Goal: Task Accomplishment & Management: Manage account settings

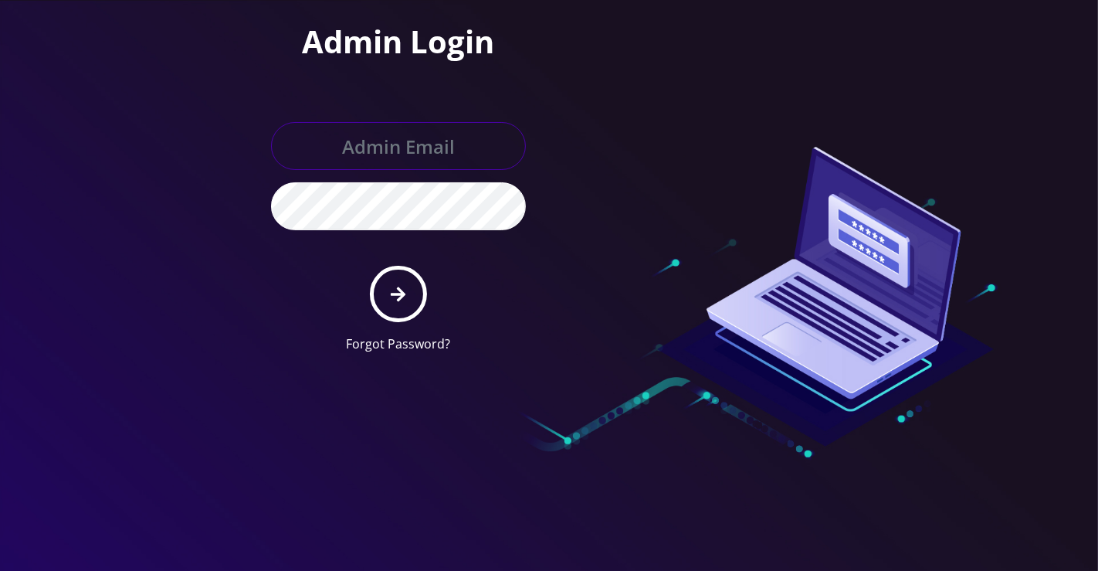
type input "[EMAIL_ADDRESS][DOMAIN_NAME]"
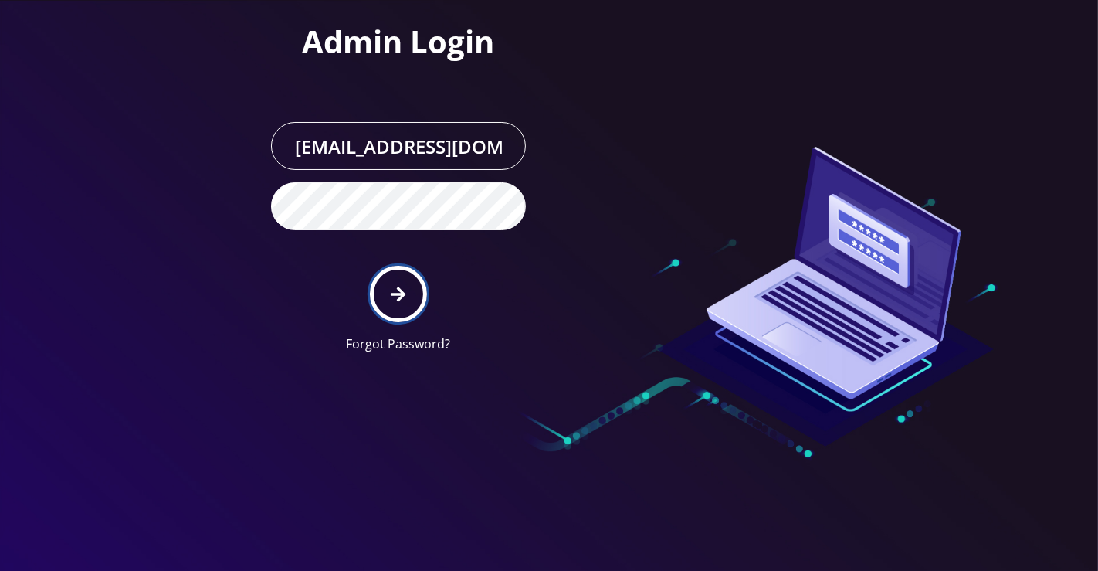
click at [394, 287] on icon "submit" at bounding box center [398, 294] width 15 height 17
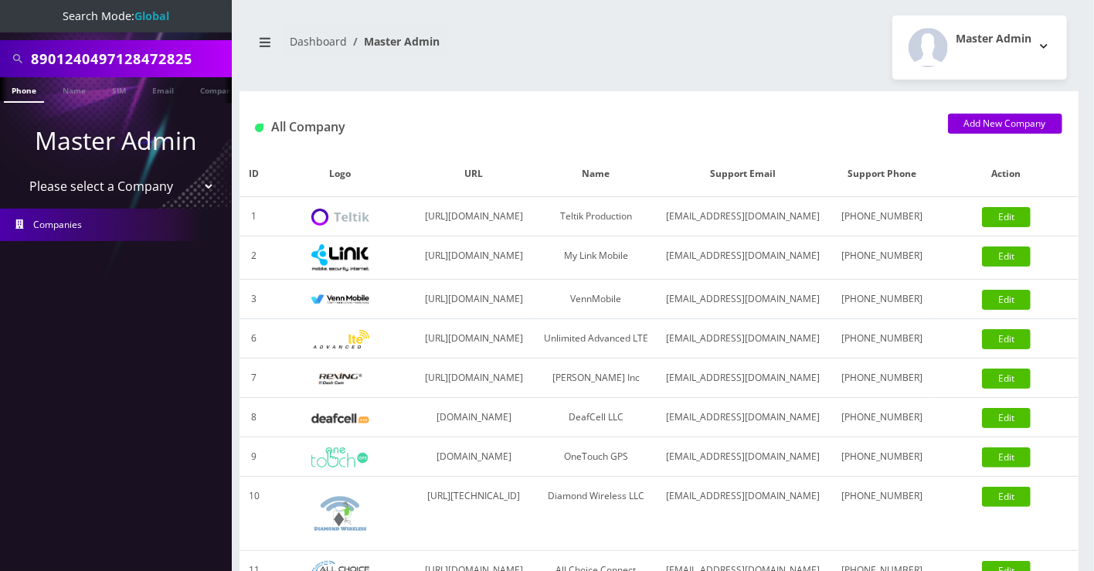
click at [148, 188] on select "Please select a Company Teltik Production My Link Mobile VennMobile Unlimited A…" at bounding box center [116, 185] width 197 height 29
select select "22"
click at [18, 171] on select "Please select a Company Teltik Production My Link Mobile VennMobile Unlimited A…" at bounding box center [116, 185] width 197 height 29
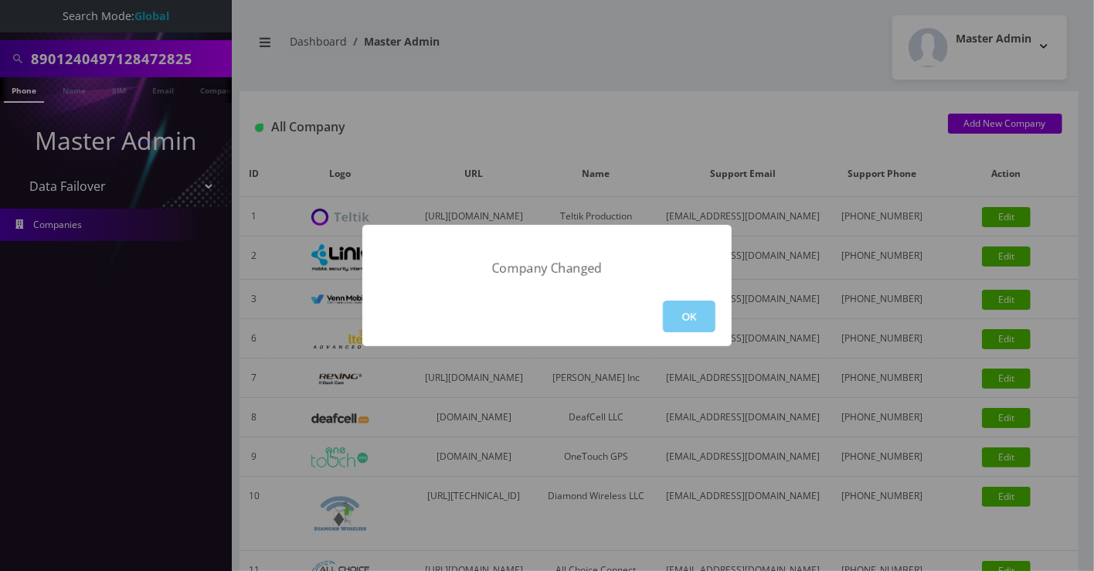
click at [701, 319] on button "OK" at bounding box center [689, 316] width 53 height 32
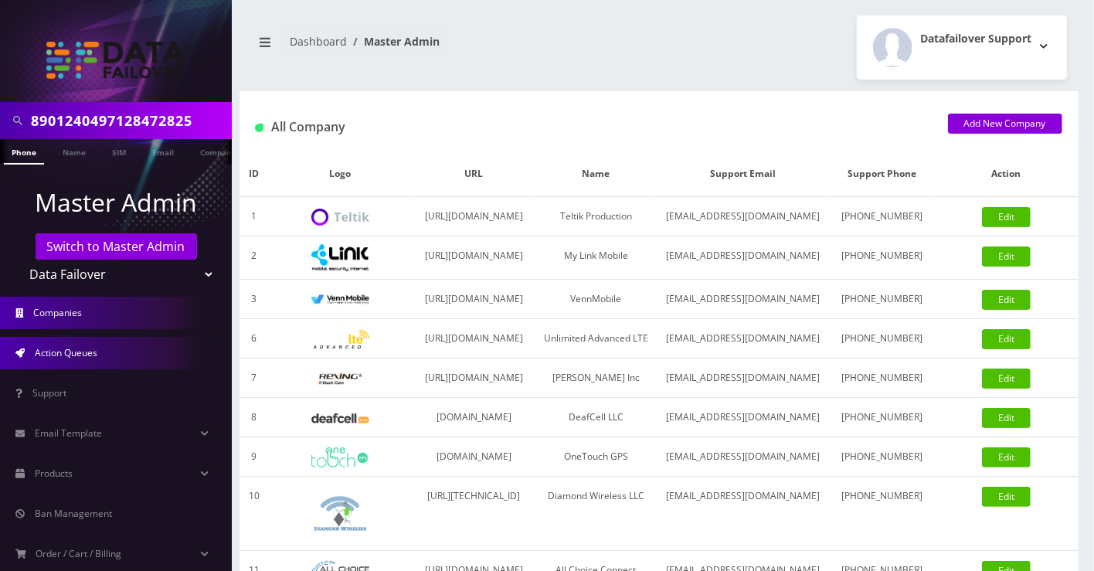
click at [89, 353] on span "Action Queues" at bounding box center [66, 352] width 63 height 13
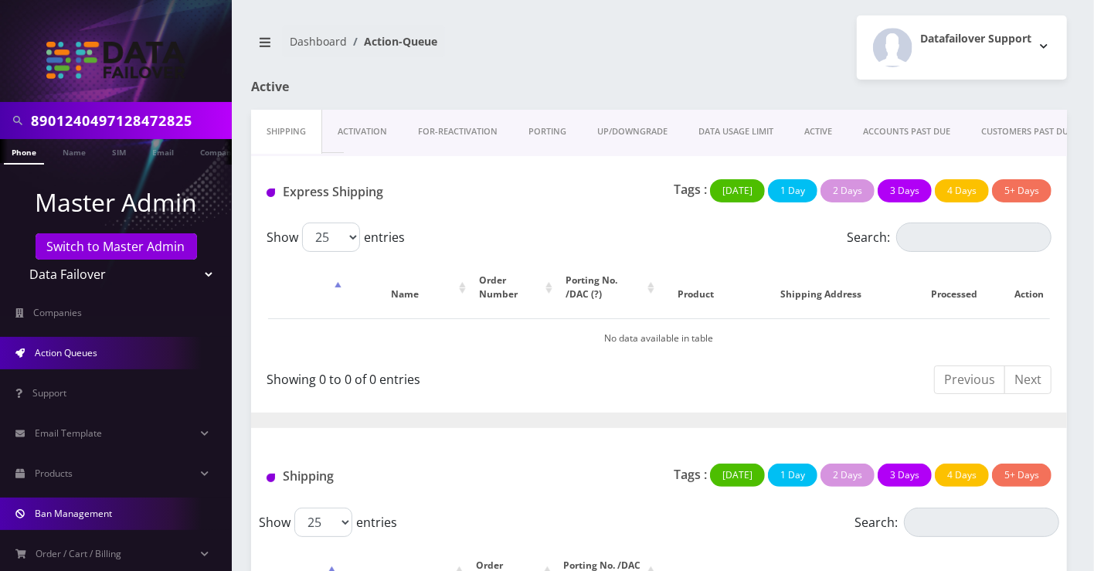
scroll to position [110, 0]
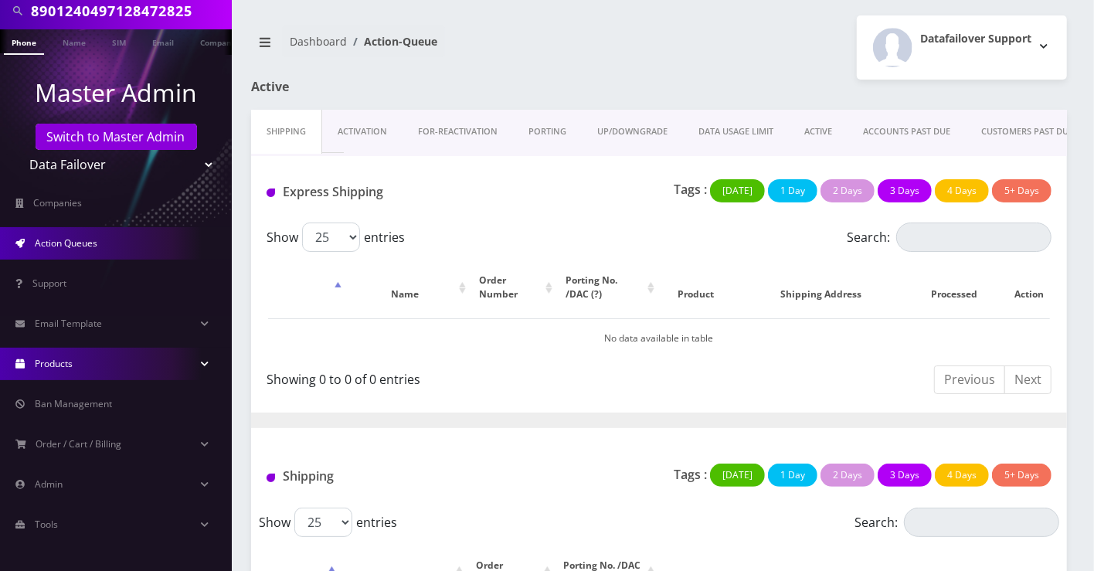
click at [63, 368] on link "Products" at bounding box center [116, 364] width 232 height 32
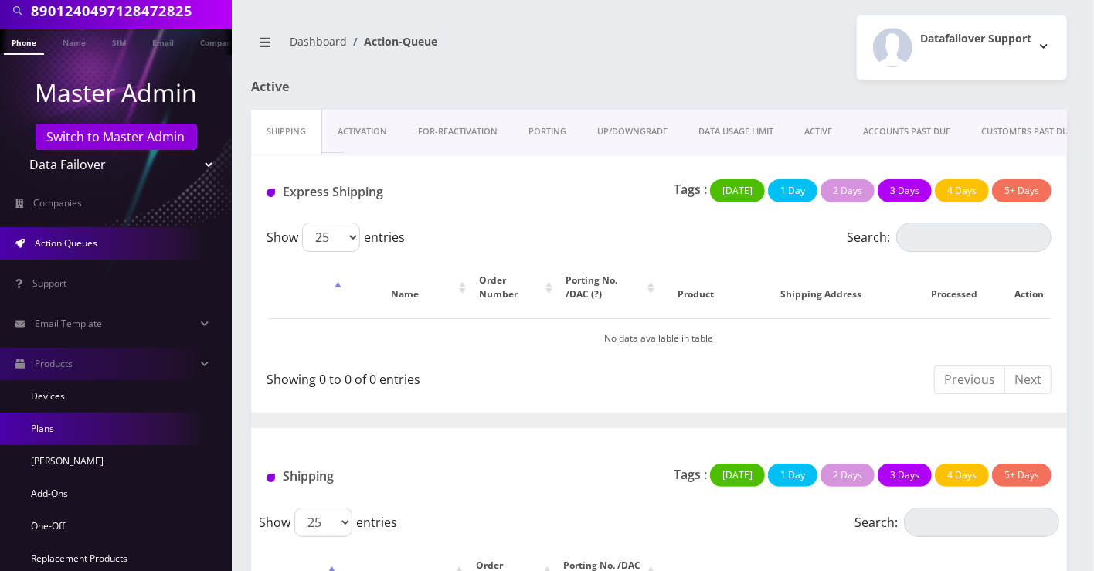
click at [54, 429] on link "Plans" at bounding box center [116, 429] width 232 height 32
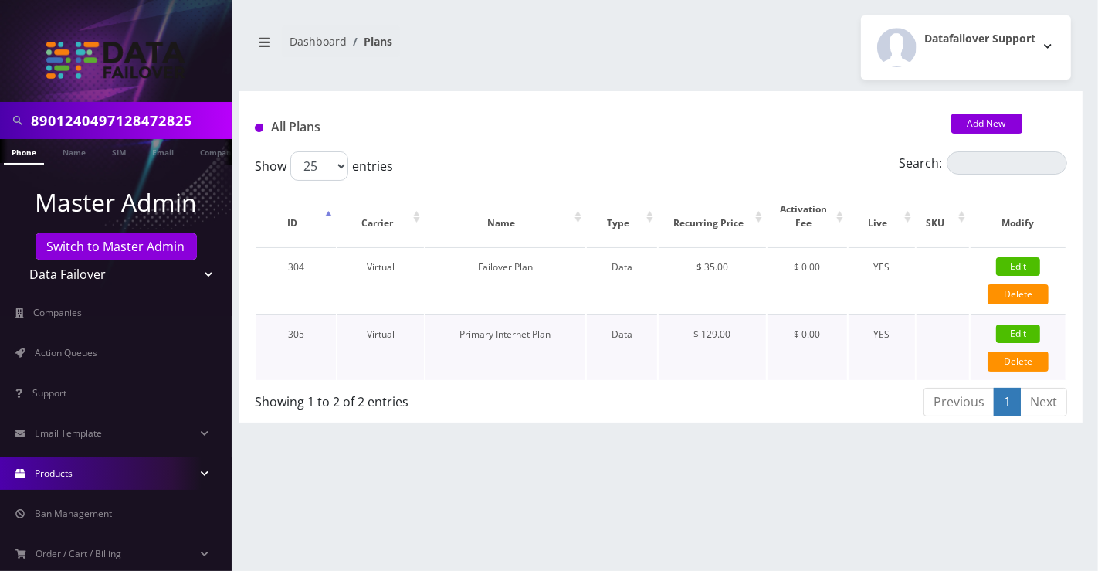
click at [1019, 329] on link "Edit" at bounding box center [1019, 333] width 44 height 19
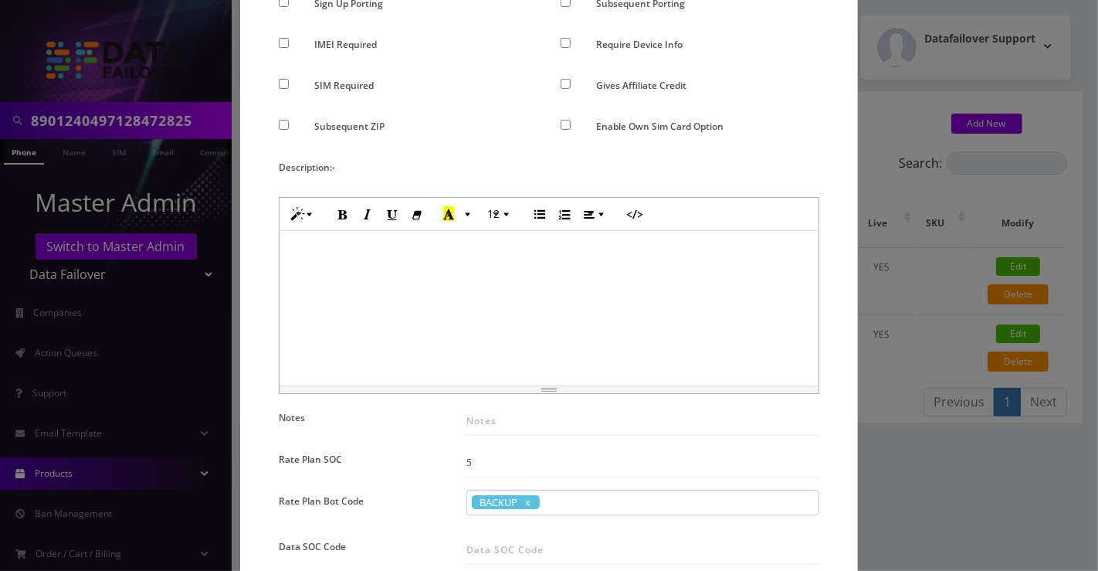
scroll to position [686, 0]
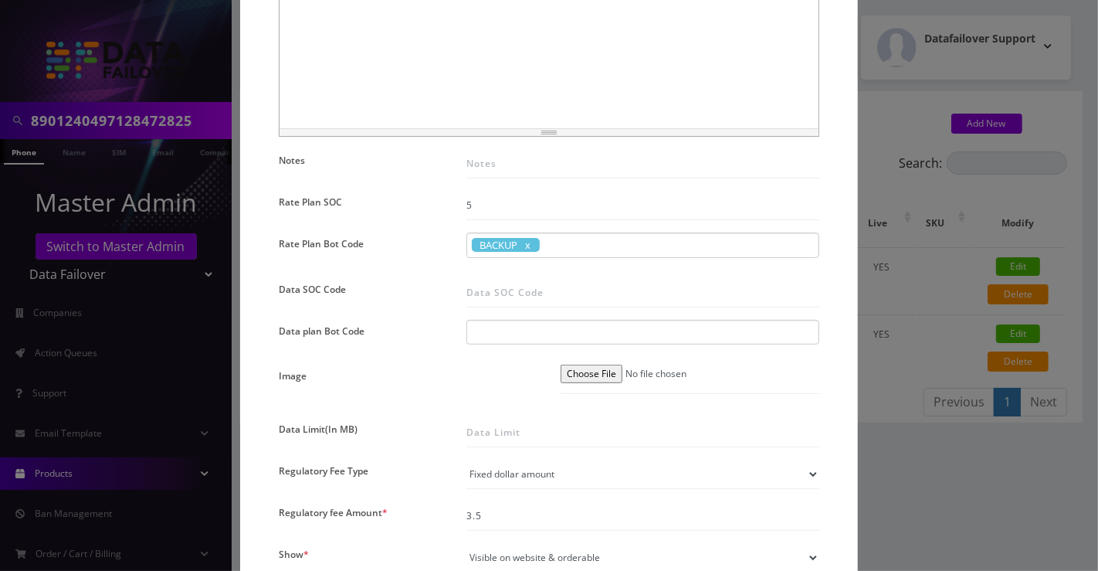
click at [871, 483] on div "× Edit Plan Name * Primary Internet Plan SKU Tag Type * Voice Data Wearable Mem…" at bounding box center [549, 285] width 1098 height 571
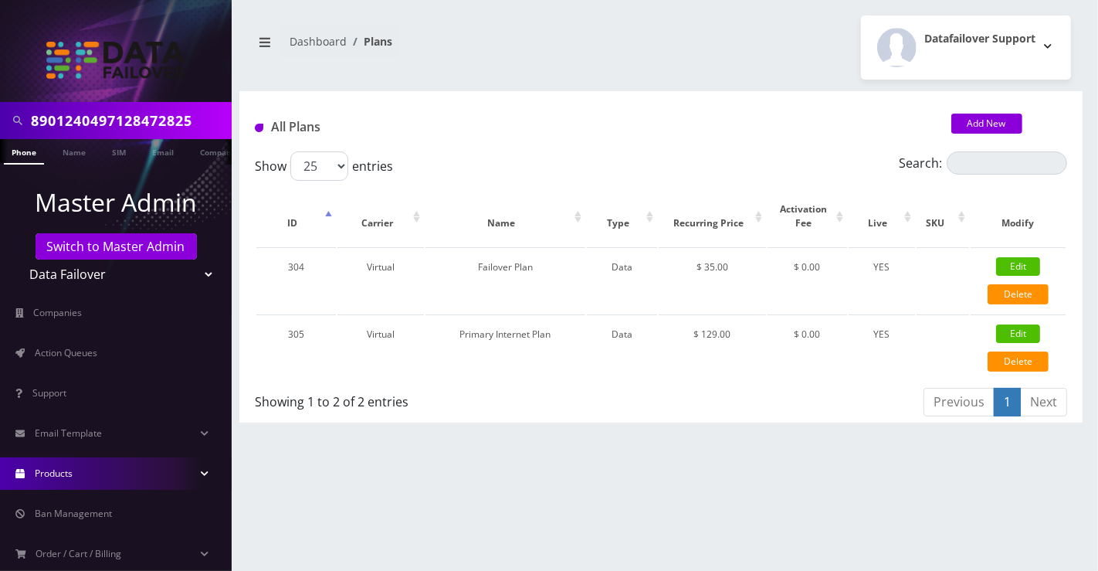
click at [997, 448] on div "8901240497128472825 Phone Name SIM Email Company Customer Dashboard Plans Dataf…" at bounding box center [661, 285] width 874 height 571
